Goal: Task Accomplishment & Management: Complete application form

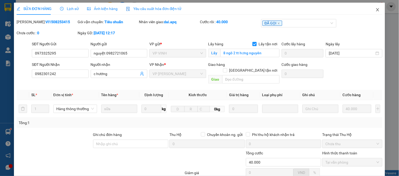
click at [376, 9] on icon "close" at bounding box center [378, 10] width 4 height 4
click at [374, 9] on span "dai.apq" at bounding box center [364, 6] width 22 height 7
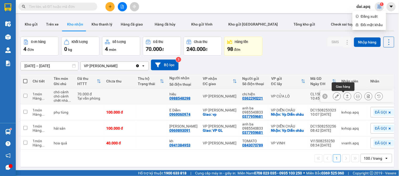
click at [346, 96] on icon at bounding box center [348, 96] width 4 height 4
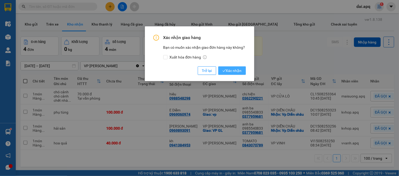
click at [232, 70] on span "Xác nhận" at bounding box center [232, 71] width 19 height 6
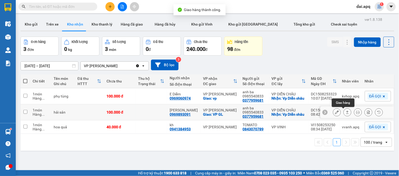
click at [346, 112] on icon at bounding box center [348, 112] width 4 height 4
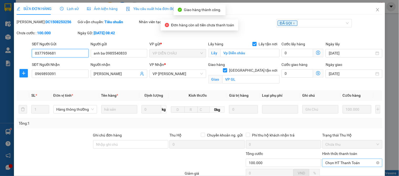
scroll to position [53, 0]
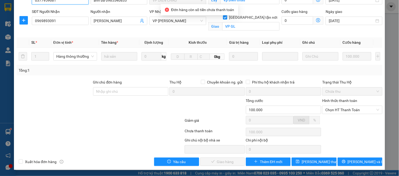
drag, startPoint x: 348, startPoint y: 110, endPoint x: 347, endPoint y: 114, distance: 4.7
click at [348, 110] on span "Chọn HT Thanh Toán" at bounding box center [353, 110] width 54 height 8
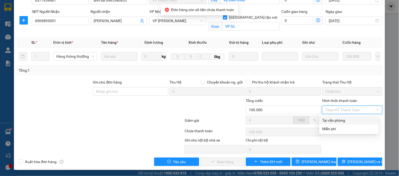
click at [344, 120] on div "Tại văn phòng" at bounding box center [349, 120] width 53 height 6
type input "0"
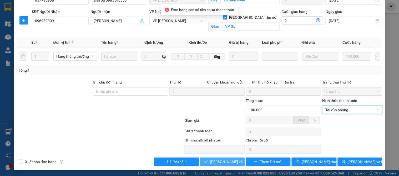
click at [226, 159] on span "[PERSON_NAME] và Giao hàng" at bounding box center [235, 162] width 51 height 6
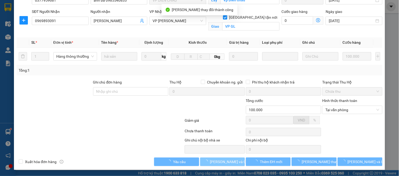
scroll to position [0, 0]
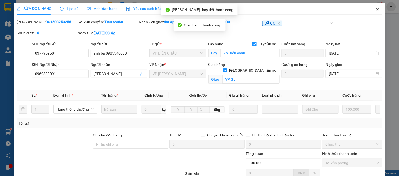
click at [376, 9] on icon "close" at bounding box center [378, 10] width 4 height 4
click at [372, 9] on span "dai.apq" at bounding box center [364, 6] width 22 height 7
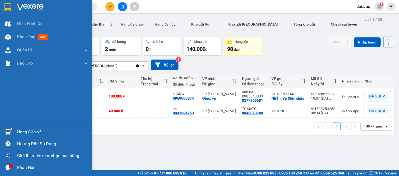
click at [29, 128] on div "Hàng sắp về" at bounding box center [52, 132] width 71 height 8
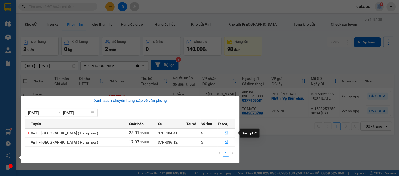
click at [225, 135] on icon "file-done" at bounding box center [226, 133] width 3 height 4
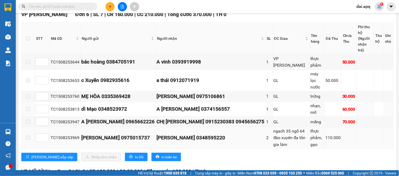
scroll to position [146, 0]
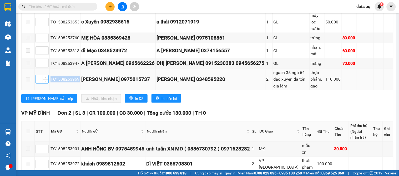
drag, startPoint x: 79, startPoint y: 96, endPoint x: 37, endPoint y: 95, distance: 42.4
click at [37, 90] on tr "TC1508253969 [PERSON_NAME] 0975015737 [PERSON_NAME] 0348595220 2 ngach 35 ngõ 6…" at bounding box center [208, 79] width 372 height 22
copy tr "TC1508253969"
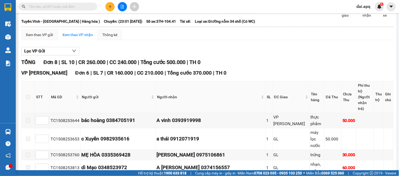
scroll to position [0, 0]
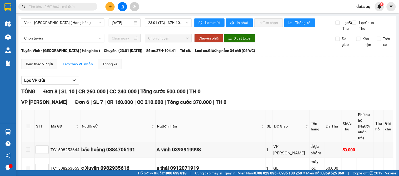
paste input "TC1508253969"
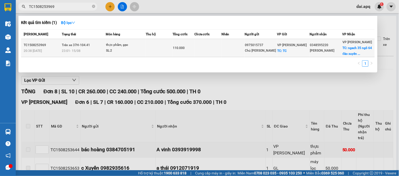
type input "TC1508253969"
click at [220, 55] on td at bounding box center [208, 48] width 27 height 18
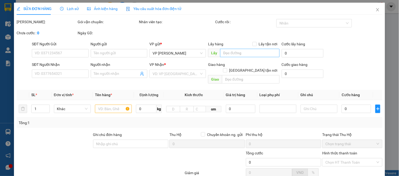
type input "0975015737"
type input "Chú [PERSON_NAME]"
checkbox input "true"
type input "TC"
type input "0348595220"
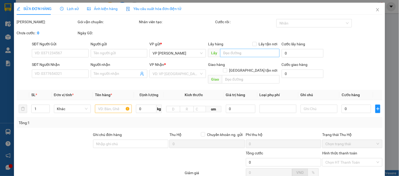
type input "[PERSON_NAME]"
checkbox input "true"
type input "ngach 35 ngõ 64 đào xuyên đa tốn gia lâm"
type input "110.000"
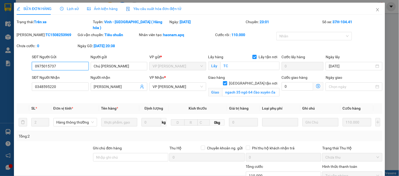
scroll to position [60, 0]
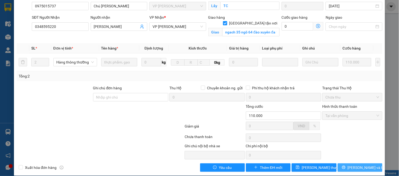
click at [357, 165] on span "[PERSON_NAME] và In" at bounding box center [366, 168] width 37 height 6
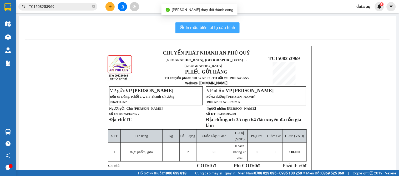
click at [214, 30] on span "In mẫu biên lai tự cấu hình" at bounding box center [211, 27] width 50 height 7
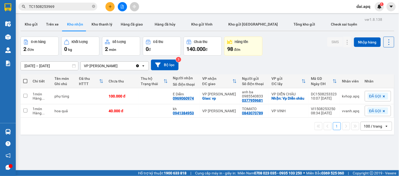
click at [208, 61] on div "[DATE] – [DATE] Press the down arrow key to interact with the calendar and sele…" at bounding box center [208, 65] width 374 height 11
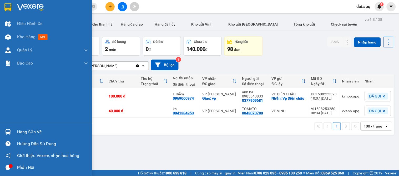
drag, startPoint x: 11, startPoint y: 133, endPoint x: 14, endPoint y: 133, distance: 3.2
click at [12, 133] on div at bounding box center [7, 131] width 9 height 9
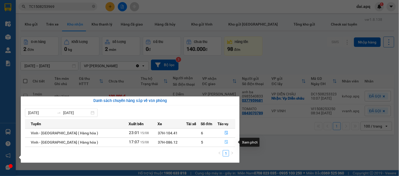
click at [225, 142] on icon "file-done" at bounding box center [227, 142] width 4 height 4
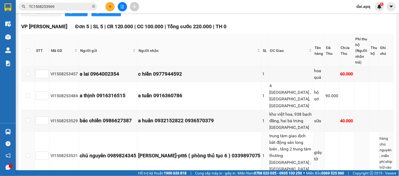
scroll to position [335, 0]
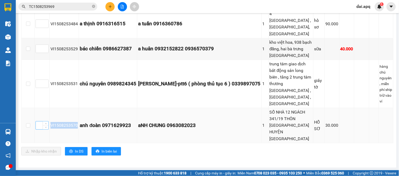
drag, startPoint x: 77, startPoint y: 124, endPoint x: 42, endPoint y: 123, distance: 35.0
click at [42, 123] on tr "VI1508253570 anh đoàn 0971629923 aNH CHUNG 0963082023 1 SỐ NHÀ 12 NGÁCH 341/19 …" at bounding box center [208, 125] width 372 height 35
copy tr "VI1508253570"
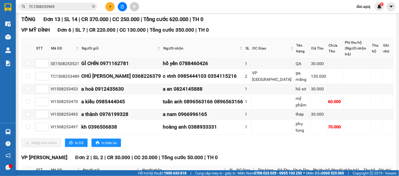
scroll to position [0, 0]
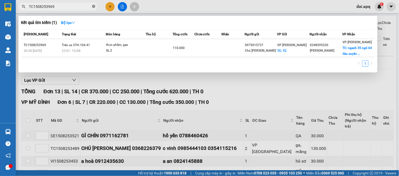
click at [94, 6] on icon "close-circle" at bounding box center [93, 6] width 3 height 3
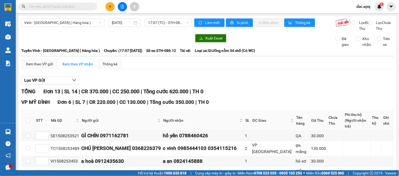
paste input "VI1508253570"
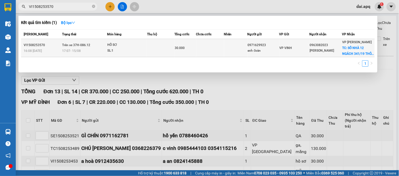
type input "VI1508253570"
click at [161, 52] on td at bounding box center [161, 48] width 28 height 18
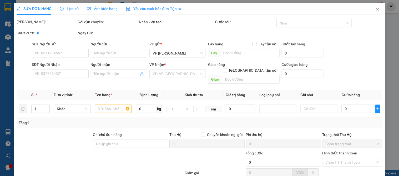
type input "0971629923"
type input "anh đoàn"
type input "0963082023"
type input "[PERSON_NAME]"
checkbox input "true"
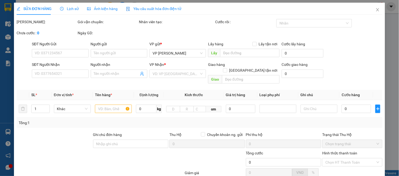
type input "SỐ NHÀ 12 NGÁCH 341/19 THÔN [GEOGRAPHIC_DATA] HUYỆN [GEOGRAPHIC_DATA]"
type input "30.000"
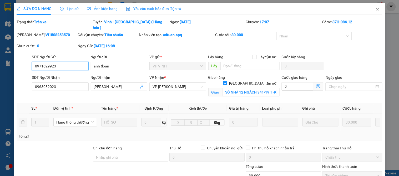
scroll to position [60, 0]
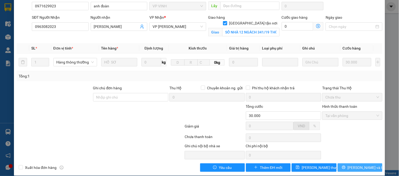
click at [352, 165] on span "[PERSON_NAME] và In" at bounding box center [366, 168] width 37 height 6
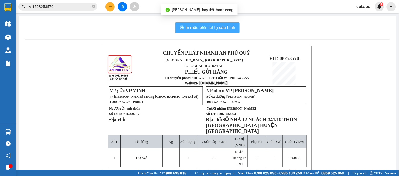
click at [207, 27] on span "In mẫu biên lai tự cấu hình" at bounding box center [211, 27] width 50 height 7
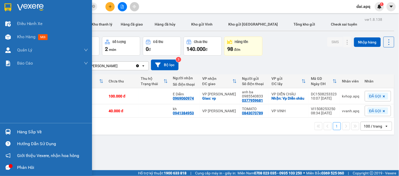
drag, startPoint x: 38, startPoint y: 132, endPoint x: 234, endPoint y: 156, distance: 197.3
click at [39, 132] on div "Hàng sắp về" at bounding box center [52, 132] width 71 height 8
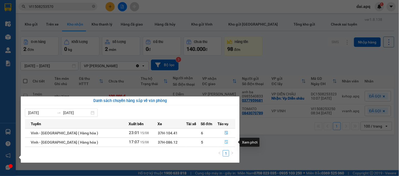
click at [226, 142] on icon "file-done" at bounding box center [226, 142] width 3 height 4
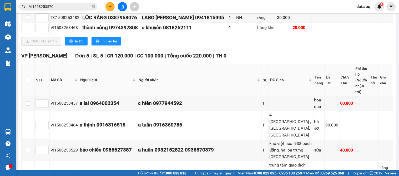
scroll to position [335, 0]
